Goal: Check status: Check status

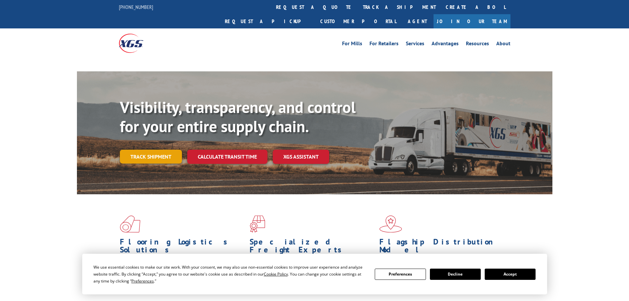
click at [157, 149] on link "Track shipment" at bounding box center [151, 156] width 62 height 14
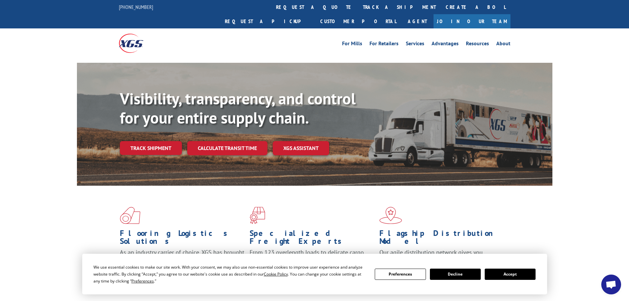
click at [517, 277] on button "Accept" at bounding box center [509, 273] width 51 height 11
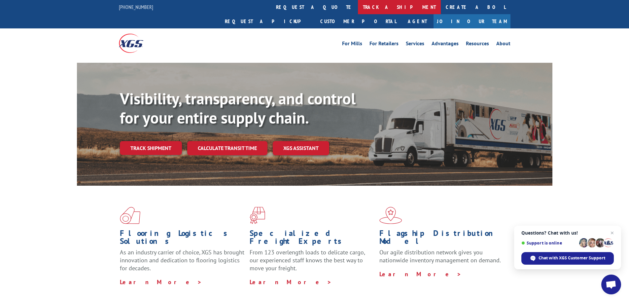
click at [358, 6] on link "track a shipment" at bounding box center [399, 7] width 83 height 14
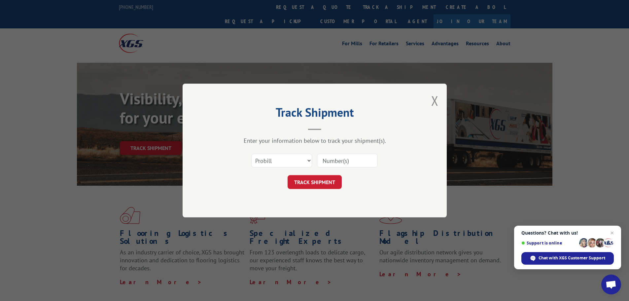
click at [324, 155] on input at bounding box center [347, 160] width 61 height 14
paste input "17027493"
type input "17027493"
click at [330, 179] on button "TRACK SHIPMENT" at bounding box center [314, 182] width 54 height 14
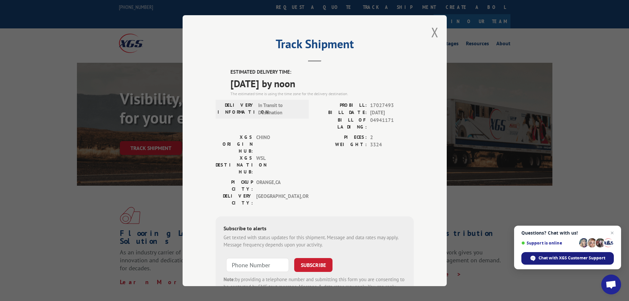
click at [557, 257] on span "Chat with XGS Customer Support" at bounding box center [571, 258] width 67 height 6
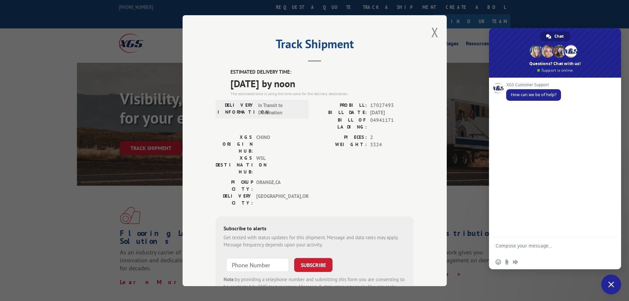
click at [516, 246] on textarea "Compose your message..." at bounding box center [547, 248] width 104 height 12
click at [497, 244] on textarea "17027493 Looking for update last I heard it was in [GEOGRAPHIC_DATA] please adv…" at bounding box center [547, 248] width 104 height 12
click at [496, 244] on textarea "17027493 Looking for update last I heard it was in [GEOGRAPHIC_DATA] please adv…" at bounding box center [547, 248] width 104 height 12
type textarea "PRO Bill #17027493 Looking for update last I heard it was in [GEOGRAPHIC_DATA] …"
click at [610, 246] on span "Send" at bounding box center [609, 245] width 5 height 5
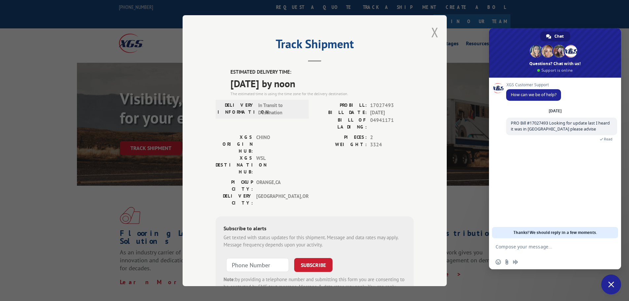
click at [433, 31] on button "Close modal" at bounding box center [434, 31] width 7 height 17
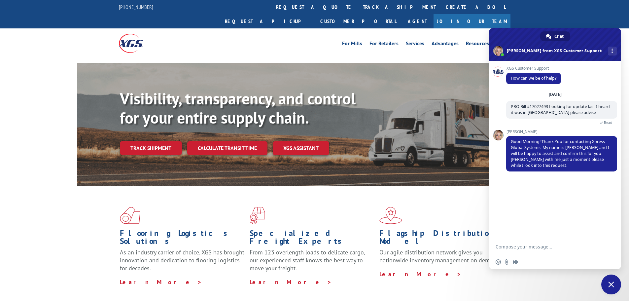
click at [517, 247] on textarea "Compose your message..." at bounding box center [547, 246] width 104 height 6
type textarea "Thank you."
click at [607, 242] on span "Send" at bounding box center [608, 246] width 11 height 11
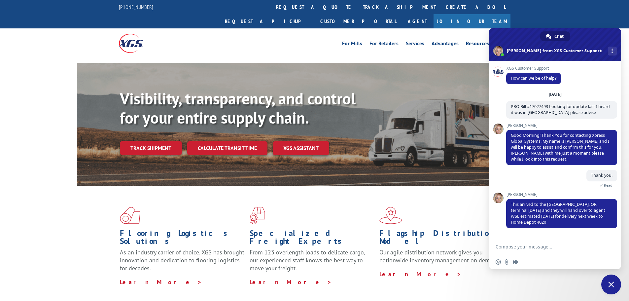
click at [519, 247] on textarea "Compose your message..." at bounding box center [547, 246] width 104 height 6
type textarea "p"
type textarea "ok who is WSL"
click at [608, 248] on span "Send" at bounding box center [609, 246] width 5 height 5
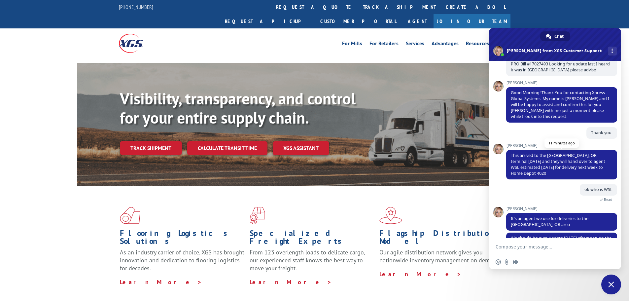
scroll to position [62, 0]
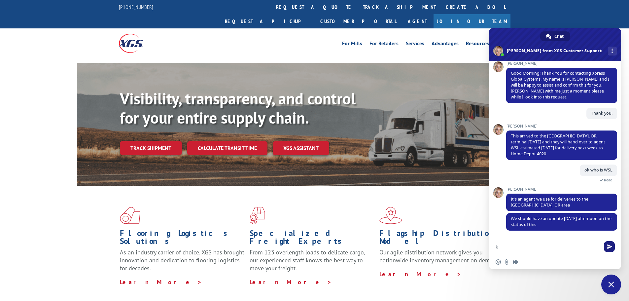
type textarea "k"
click at [608, 248] on span "Send" at bounding box center [609, 246] width 5 height 5
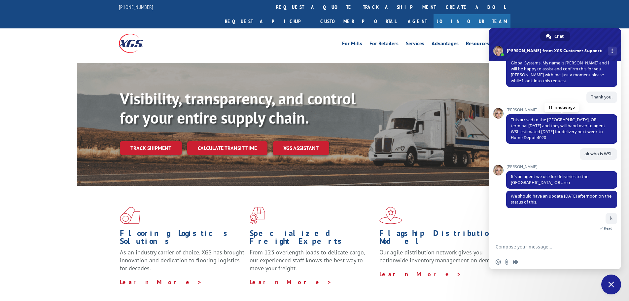
scroll to position [78, 0]
click at [447, 38] on div "For Mills For Retailers Services Advantages Resources About For Mills For Retai…" at bounding box center [314, 42] width 391 height 29
click at [609, 281] on span "Close chat" at bounding box center [611, 284] width 6 height 6
